Goal: Task Accomplishment & Management: Complete application form

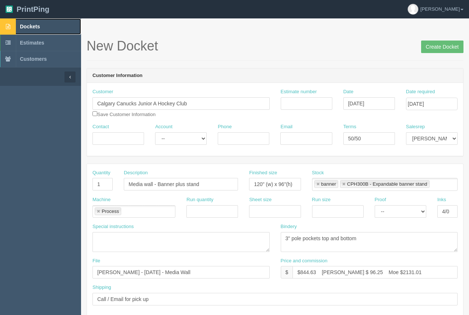
click at [34, 28] on span "Dockets" at bounding box center [30, 27] width 20 height 6
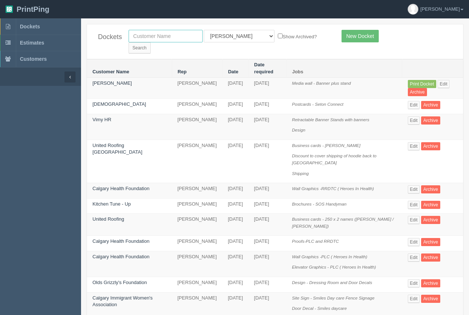
click at [169, 39] on input "text" at bounding box center [166, 36] width 74 height 13
type input "epilepsy"
click at [151, 42] on input "Search" at bounding box center [140, 47] width 22 height 11
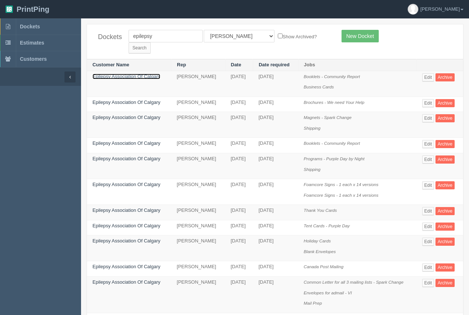
click at [136, 74] on link "Epilepsy Association Of Calgary" at bounding box center [127, 77] width 68 height 6
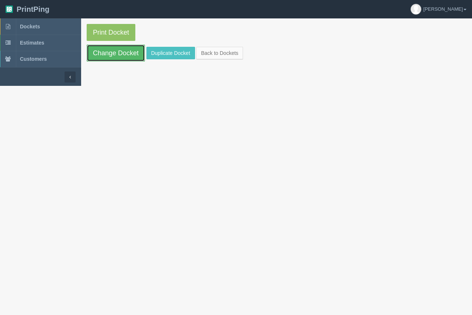
click at [136, 56] on link "Change Docket" at bounding box center [116, 53] width 58 height 17
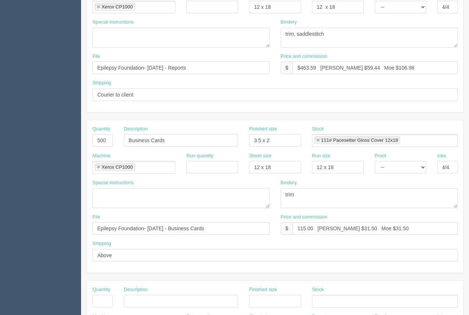
scroll to position [233, 0]
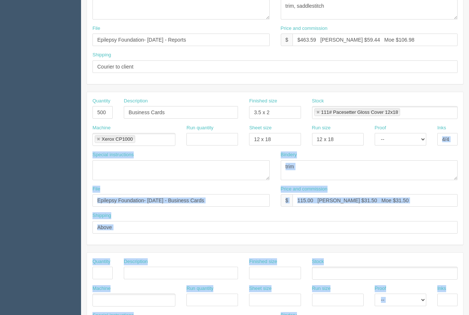
drag, startPoint x: 469, startPoint y: 142, endPoint x: 472, endPoint y: 71, distance: 71.2
click at [469, 71] on html "PrintPing Arif Edit account ( arif@allrush.ca ) Logout Dockets Estimates" at bounding box center [234, 102] width 469 height 670
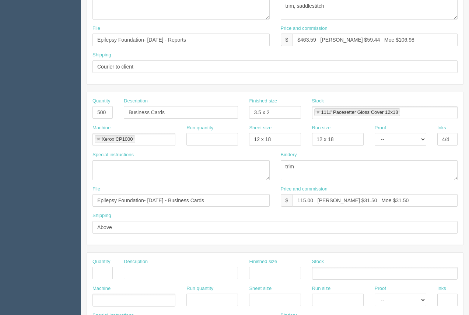
click at [455, 77] on div "Shipping Courier to client" at bounding box center [275, 65] width 376 height 27
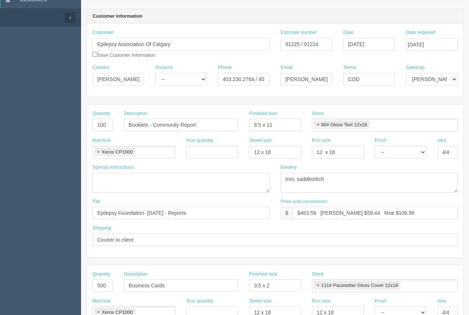
scroll to position [60, 0]
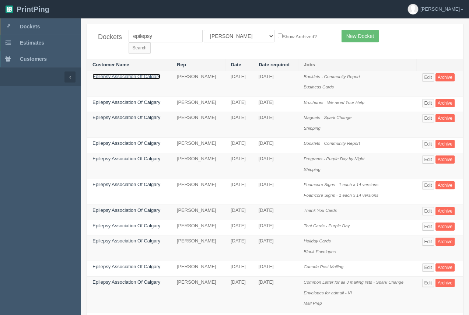
click at [140, 74] on link "Epilepsy Association Of Calgary" at bounding box center [127, 77] width 68 height 6
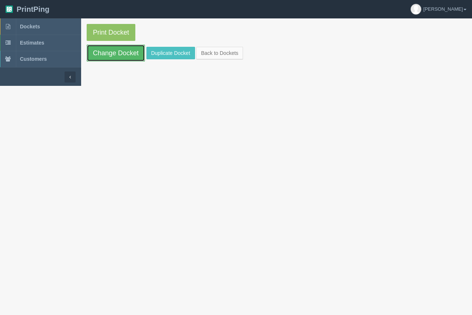
click at [136, 52] on link "Change Docket" at bounding box center [116, 53] width 58 height 17
click at [163, 50] on link "Duplicate Docket" at bounding box center [170, 53] width 49 height 13
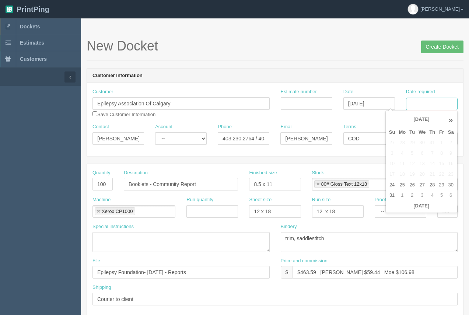
click at [429, 108] on input "Date required" at bounding box center [432, 104] width 52 height 13
click at [406, 181] on td "25" at bounding box center [402, 185] width 11 height 11
click at [430, 196] on td "4" at bounding box center [433, 195] width 10 height 11
type input "September 4, 2025"
click at [347, 48] on h1 "New Docket Create Docket" at bounding box center [275, 46] width 377 height 15
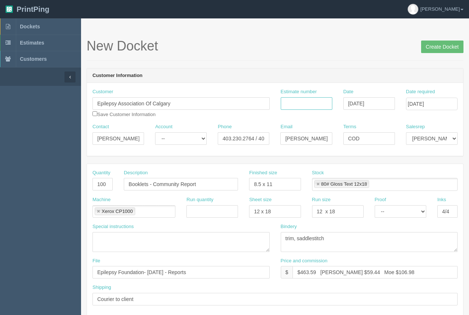
click at [316, 108] on input "Estimate number" at bounding box center [307, 103] width 52 height 13
type input "91225"
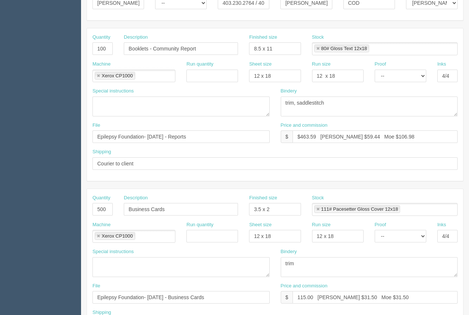
scroll to position [164, 0]
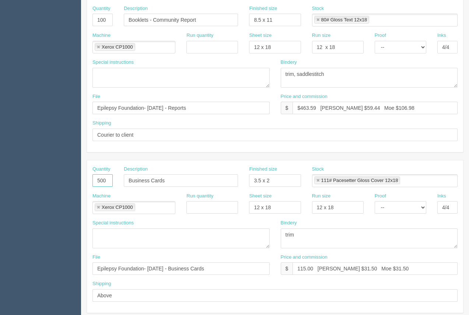
drag, startPoint x: 110, startPoint y: 181, endPoint x: 93, endPoint y: 182, distance: 16.6
click at [93, 182] on input "500" at bounding box center [103, 180] width 20 height 13
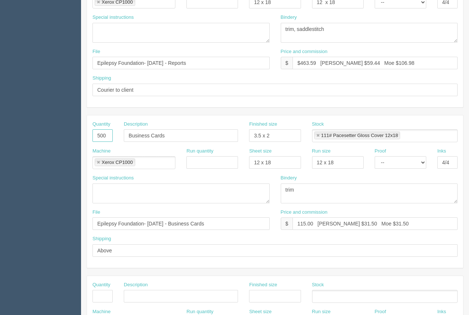
scroll to position [236, 0]
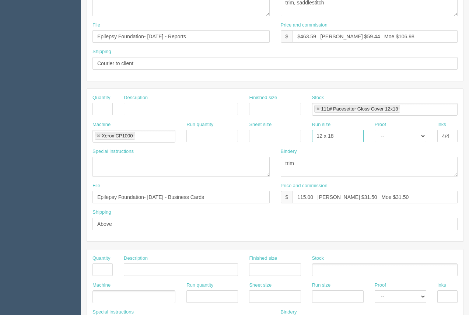
click at [319, 110] on link at bounding box center [318, 109] width 4 height 5
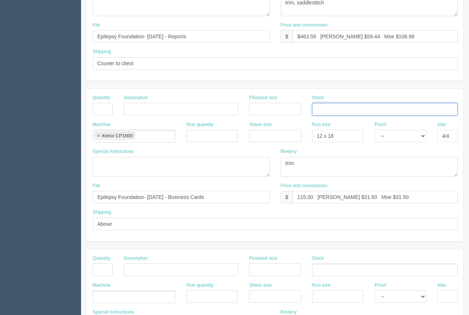
click at [100, 136] on link at bounding box center [98, 136] width 4 height 5
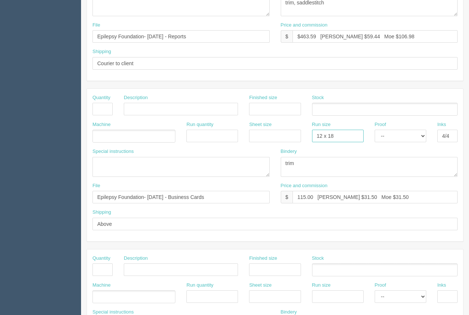
drag, startPoint x: 348, startPoint y: 139, endPoint x: 293, endPoint y: 140, distance: 55.3
click at [299, 133] on div "Machine Run quantity Sheet size Run size 12 x 18 Proof -- Email Hard Copy Inks …" at bounding box center [275, 134] width 376 height 27
type input "q"
drag, startPoint x: 310, startPoint y: 167, endPoint x: 278, endPoint y: 169, distance: 31.8
click at [277, 169] on div "Bindery trim" at bounding box center [369, 165] width 188 height 34
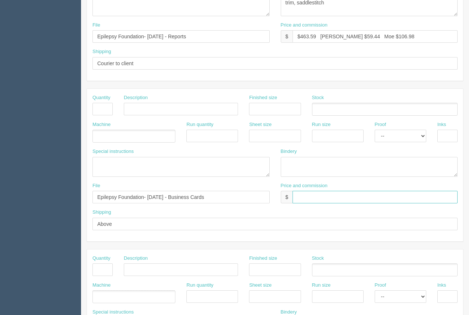
drag, startPoint x: 373, startPoint y: 197, endPoint x: 277, endPoint y: 205, distance: 96.5
click at [277, 205] on div "Price and commission $" at bounding box center [369, 196] width 188 height 27
drag, startPoint x: 142, startPoint y: 204, endPoint x: 58, endPoint y: 213, distance: 84.6
click at [47, 208] on section "Dockets Estimates Customers" at bounding box center [234, 107] width 469 height 651
drag, startPoint x: 124, startPoint y: 223, endPoint x: 62, endPoint y: 228, distance: 61.5
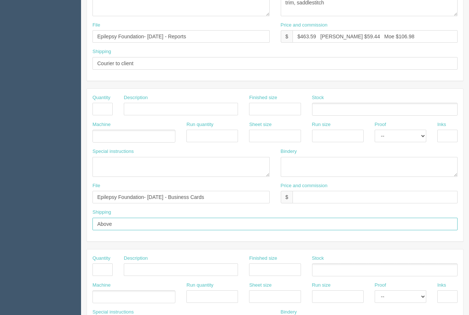
click at [62, 228] on section "Dockets Estimates Customers" at bounding box center [234, 107] width 469 height 651
drag, startPoint x: 170, startPoint y: 201, endPoint x: 55, endPoint y: 212, distance: 115.1
click at [44, 216] on section "Dockets Estimates Customers" at bounding box center [234, 107] width 469 height 651
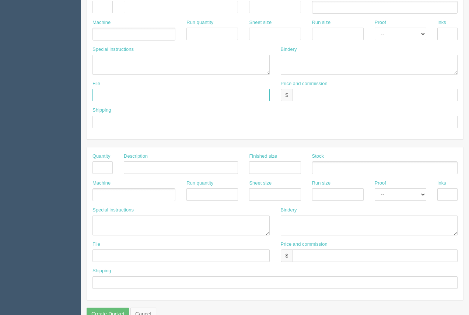
scroll to position [354, 0]
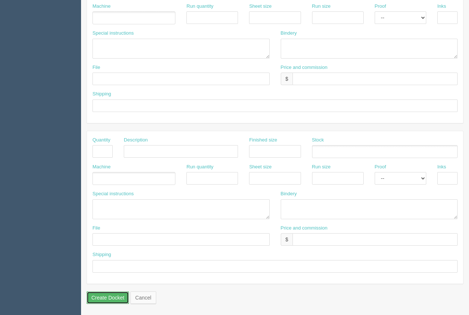
click at [113, 296] on input "Create Docket" at bounding box center [108, 298] width 42 height 13
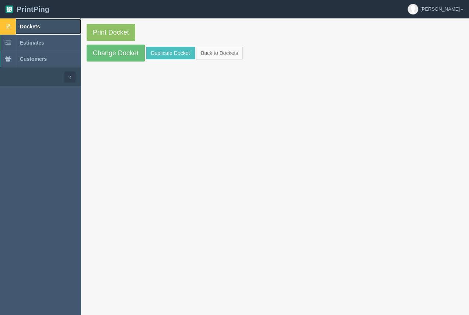
click at [38, 22] on link "Dockets" at bounding box center [40, 26] width 81 height 16
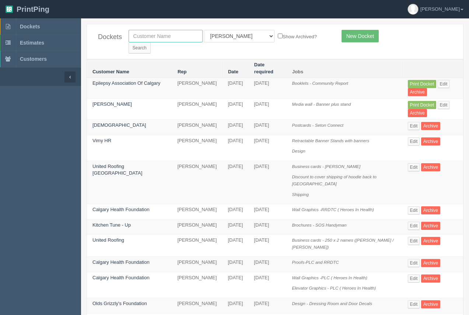
click at [151, 35] on input "text" at bounding box center [166, 36] width 74 height 13
type input "kitchen"
click at [151, 42] on input "Search" at bounding box center [140, 47] width 22 height 11
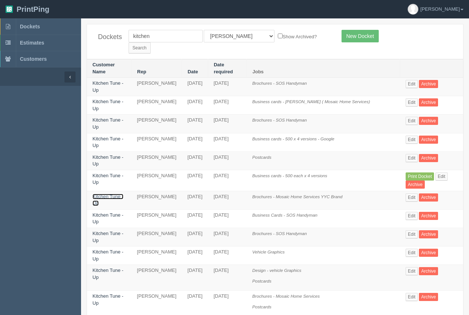
click at [114, 194] on link "Kitchen Tune - Up" at bounding box center [108, 200] width 31 height 13
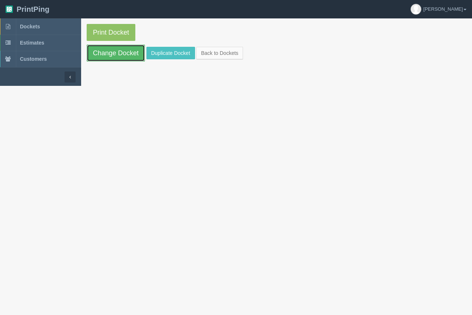
click at [113, 59] on link "Change Docket" at bounding box center [116, 53] width 58 height 17
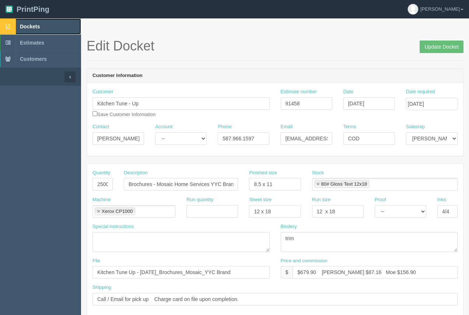
click at [39, 27] on span "Dockets" at bounding box center [30, 27] width 20 height 6
